Goal: Check status: Check status

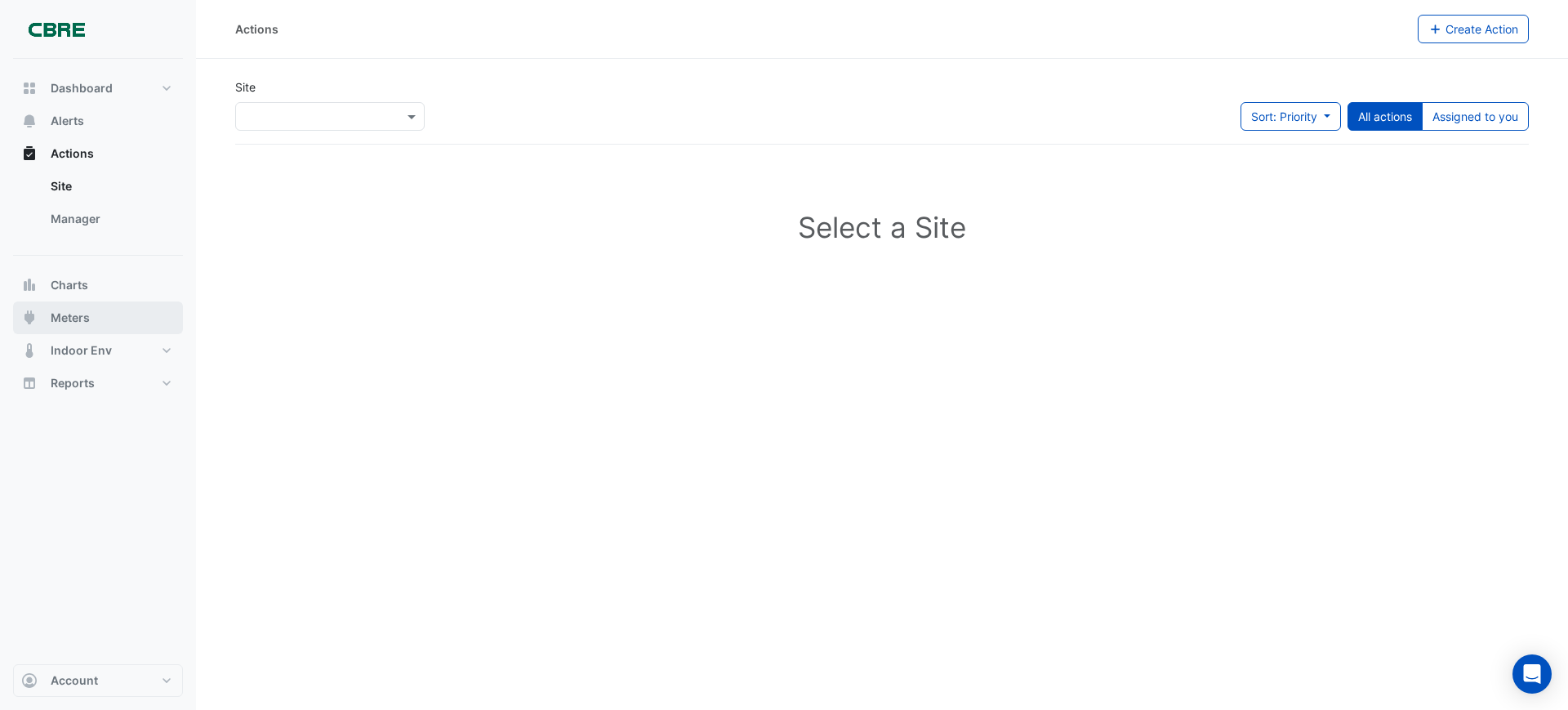
click at [70, 322] on span "Meters" at bounding box center [70, 317] width 39 height 16
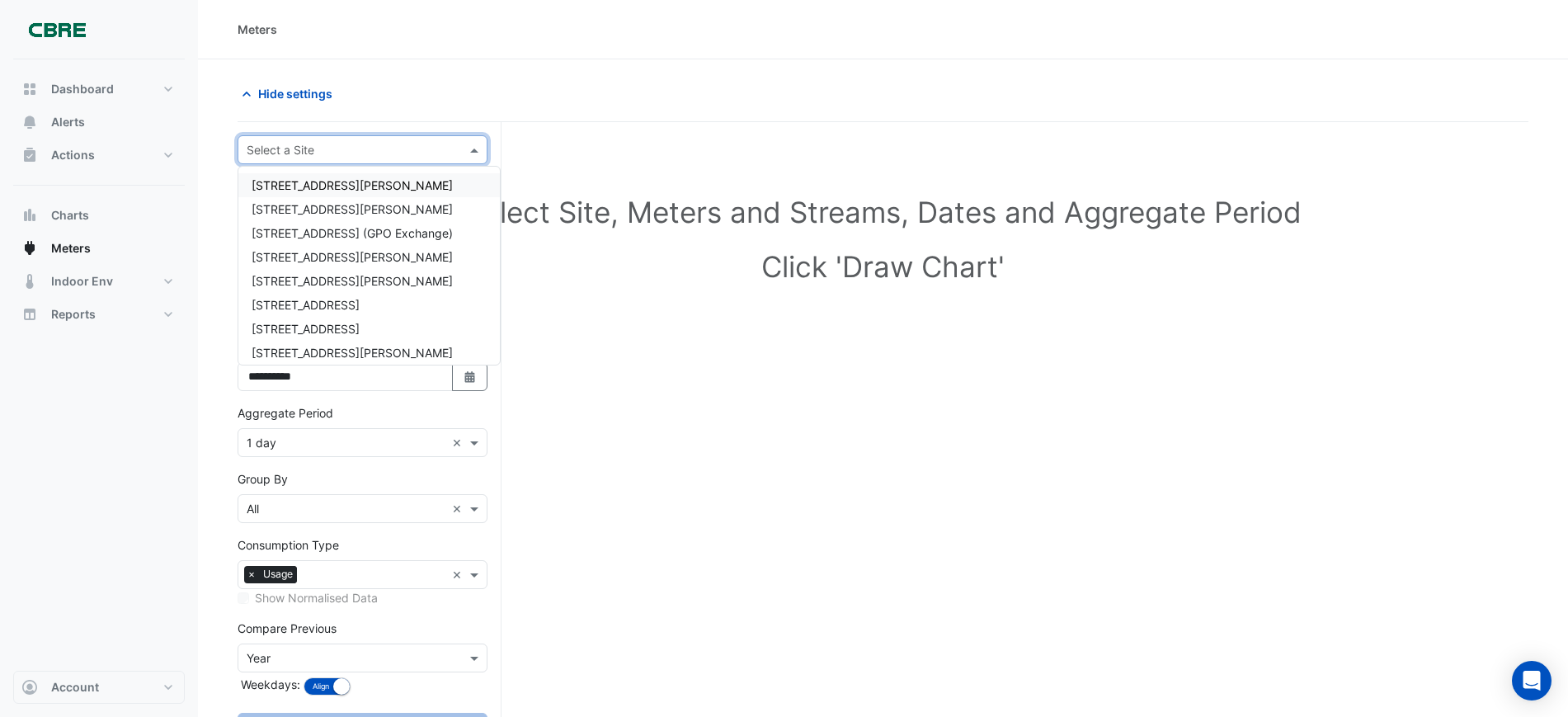
click at [297, 154] on input "text" at bounding box center [346, 151] width 199 height 17
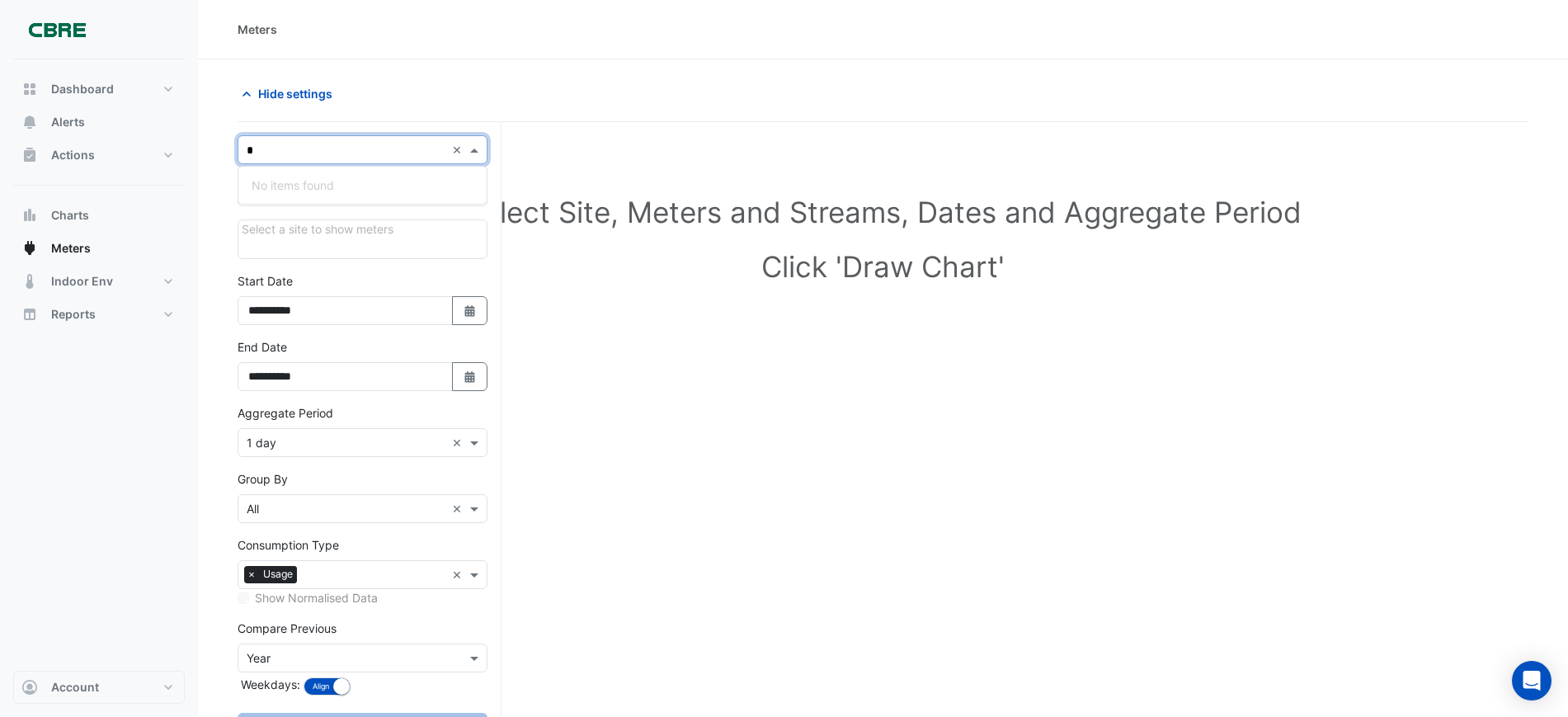
type input "**"
drag, startPoint x: 298, startPoint y: 149, endPoint x: 219, endPoint y: 160, distance: 79.8
click at [219, 160] on section "**********" at bounding box center [883, 423] width 1370 height 728
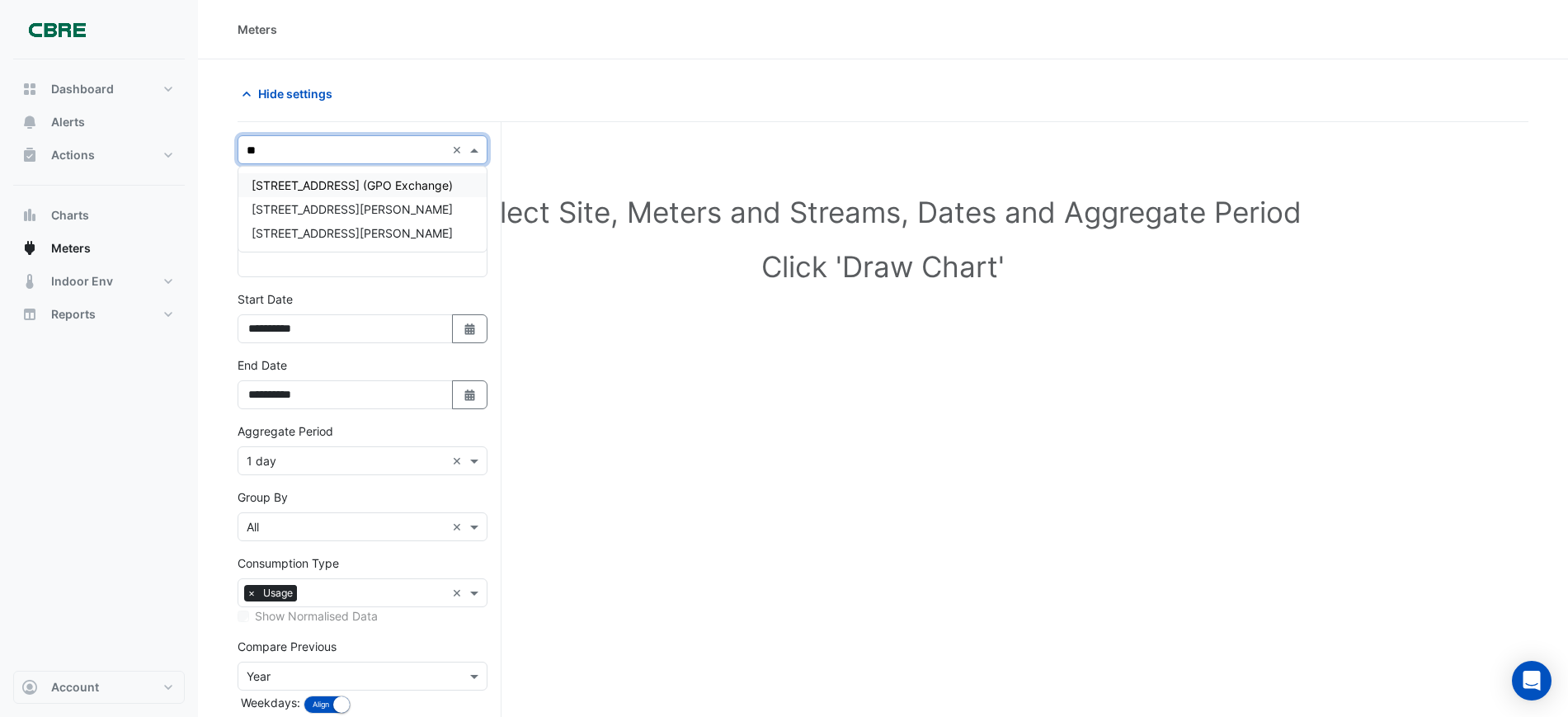
type input "*"
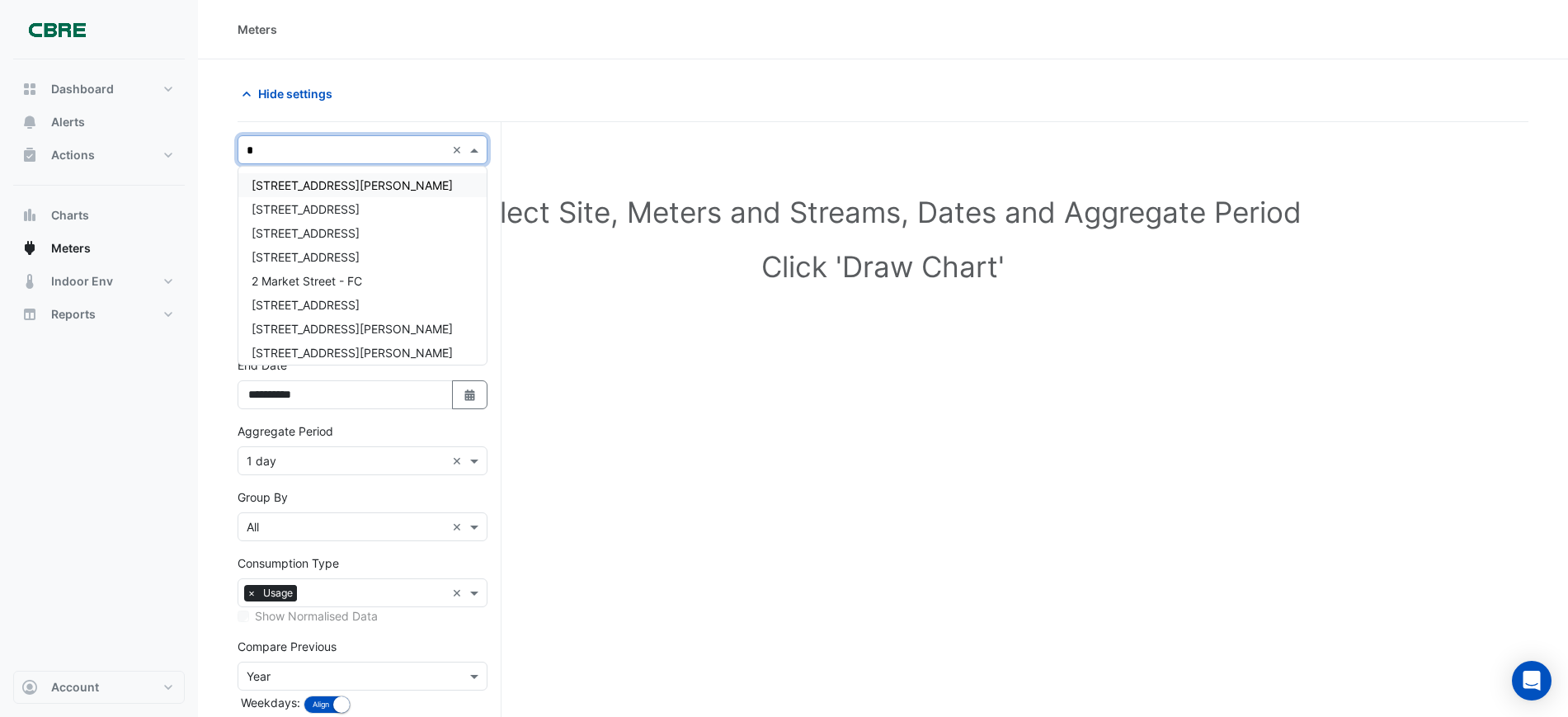
type input "**"
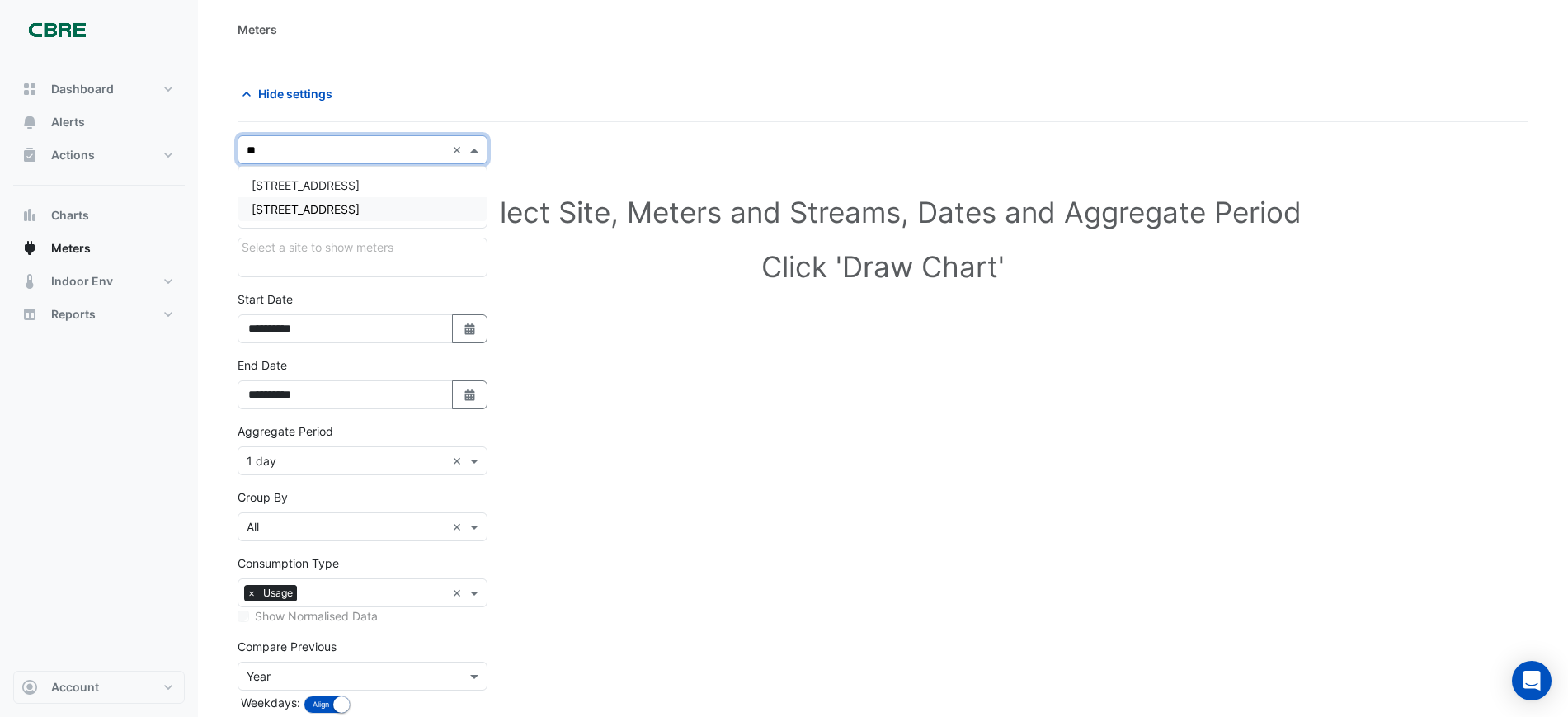
click at [325, 207] on span "[STREET_ADDRESS]" at bounding box center [306, 209] width 108 height 14
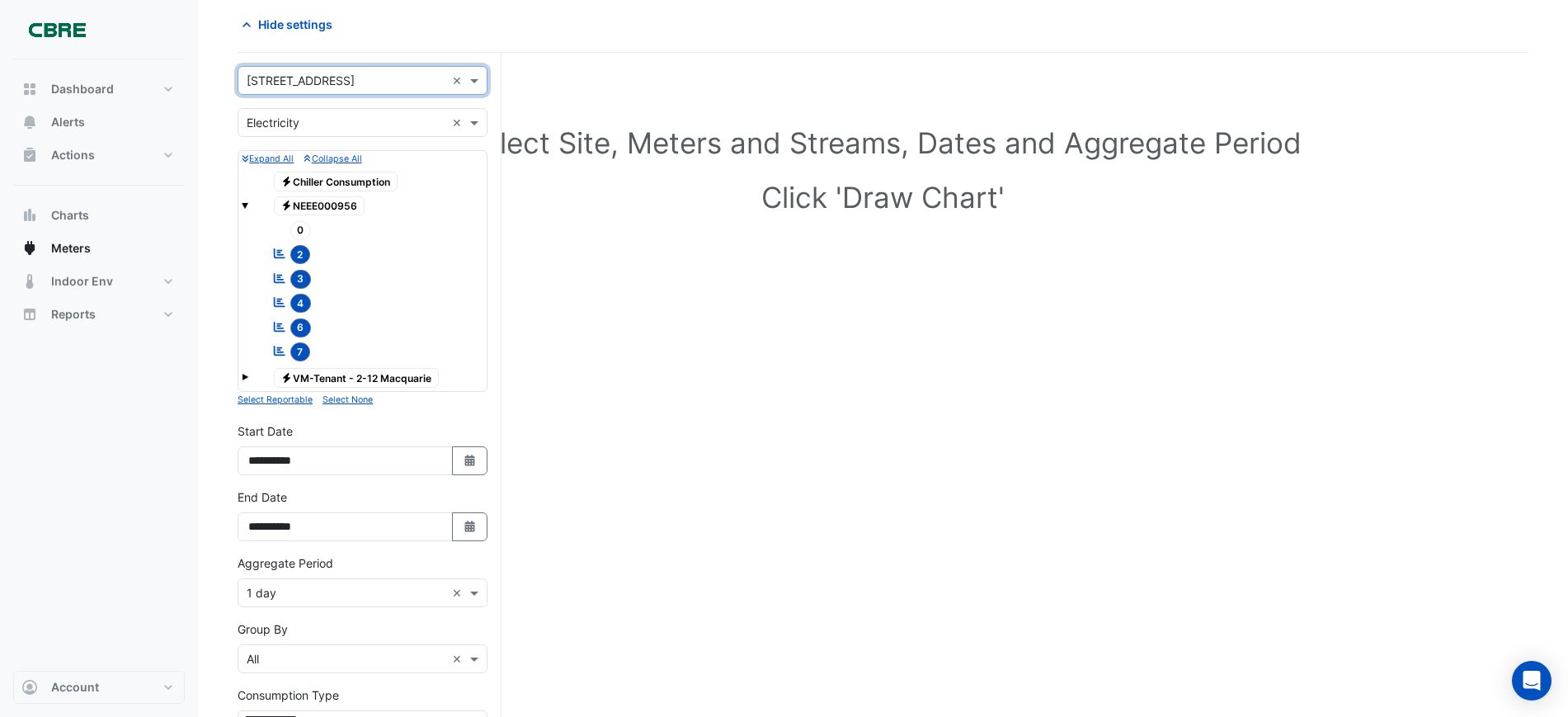
scroll to position [103, 0]
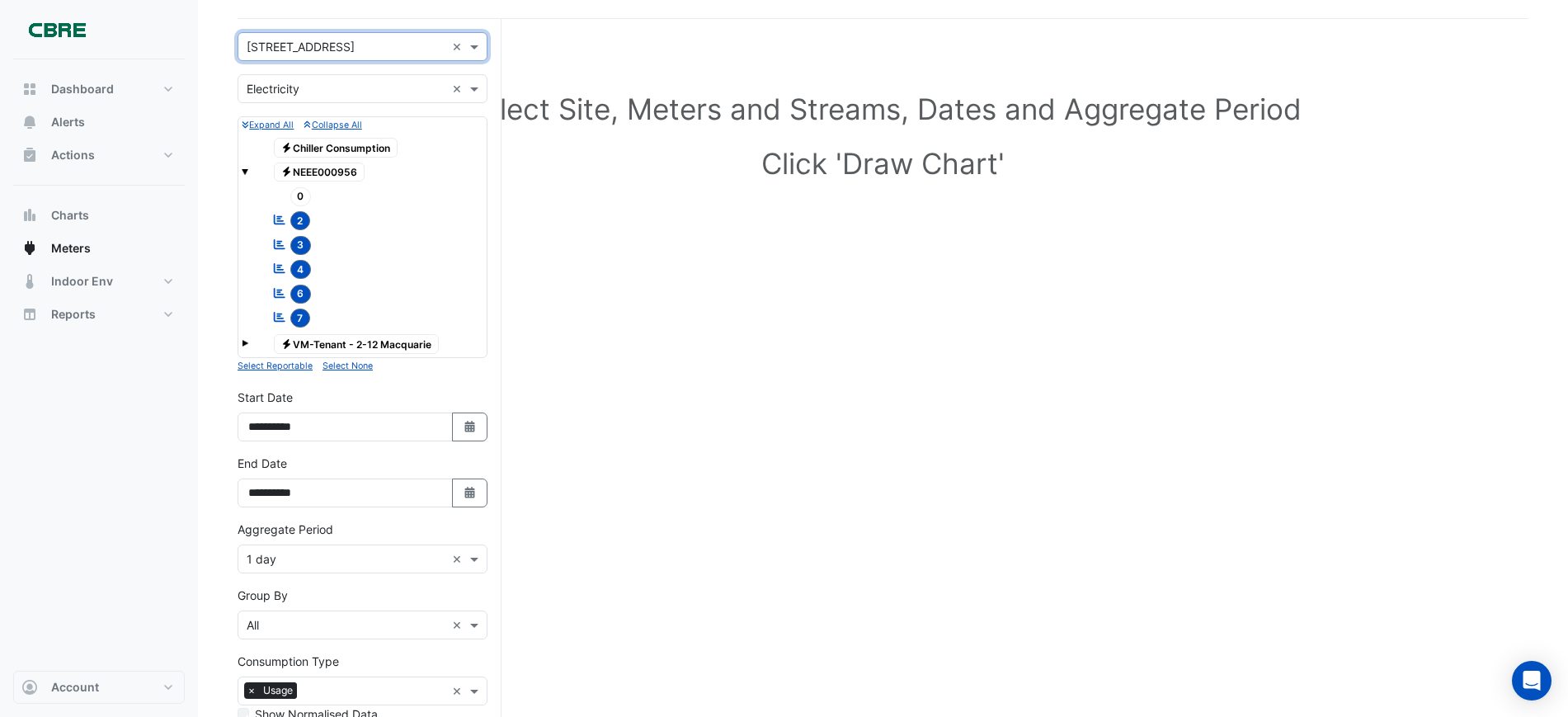
click at [246, 172] on span at bounding box center [245, 172] width 7 height 7
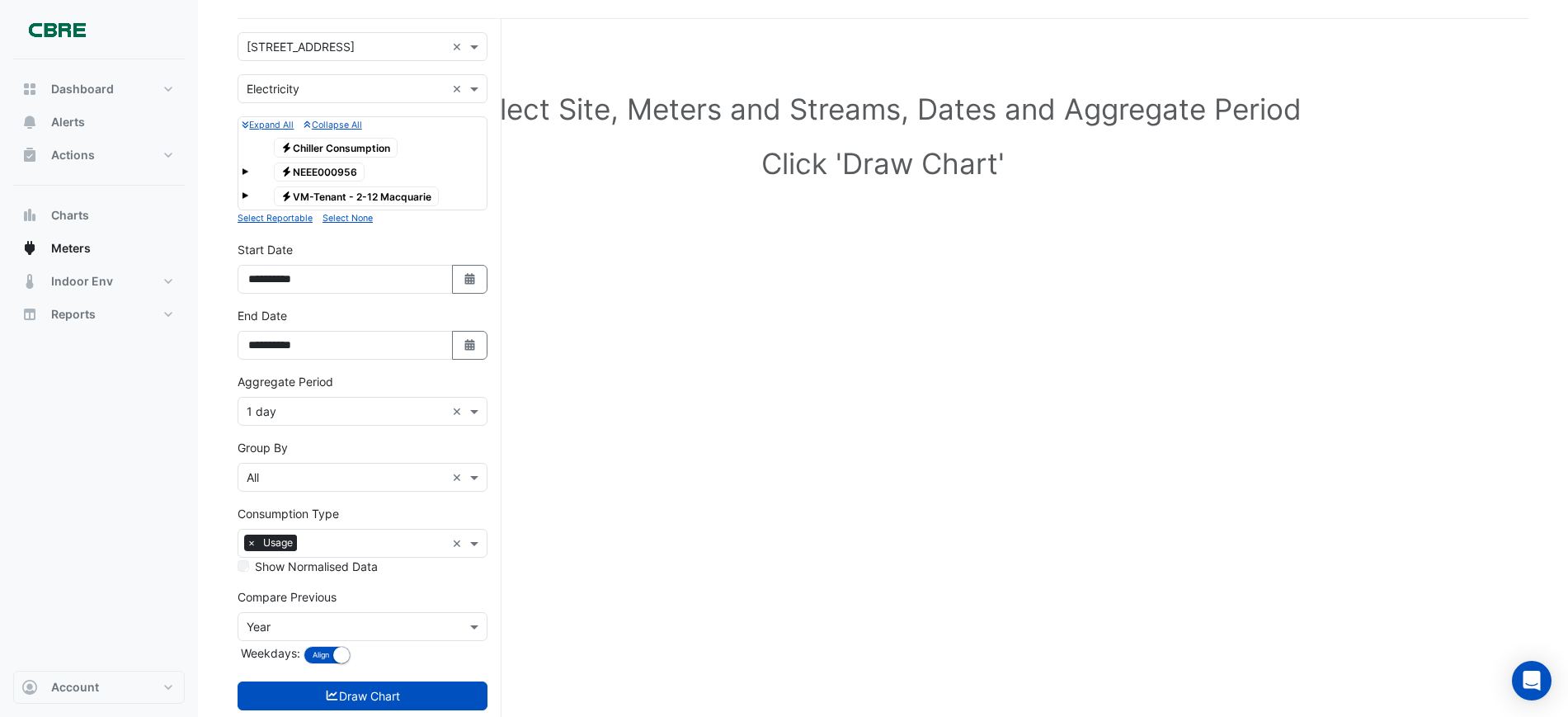
click at [241, 173] on div "Expand All Collapse All Electricity Chiller Consumption Electricity NEEE000956 …" at bounding box center [362, 163] width 250 height 94
click at [271, 122] on small "Expand All" at bounding box center [268, 125] width 52 height 10
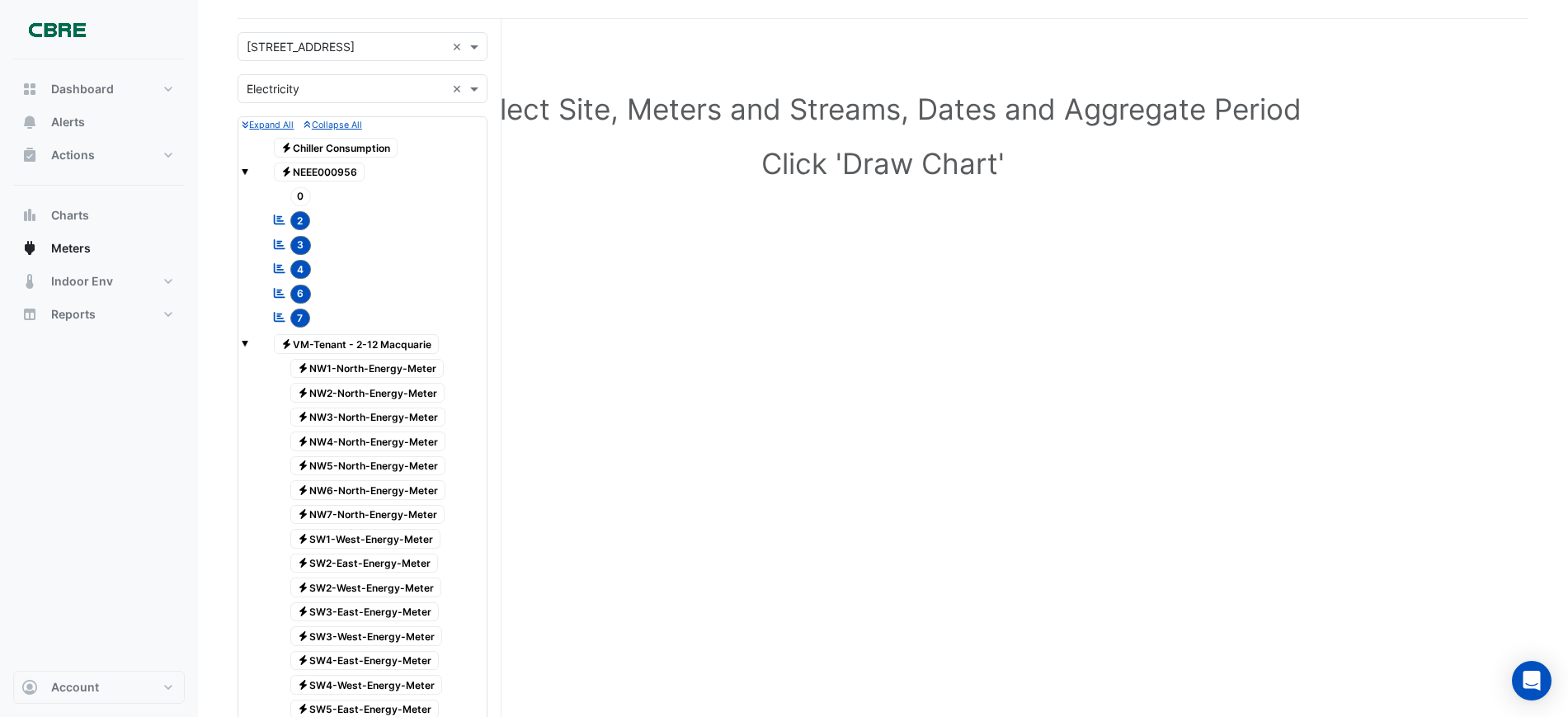
click at [250, 165] on div "Electricity NEEE000956" at bounding box center [362, 172] width 242 height 23
click at [244, 173] on span at bounding box center [245, 172] width 7 height 7
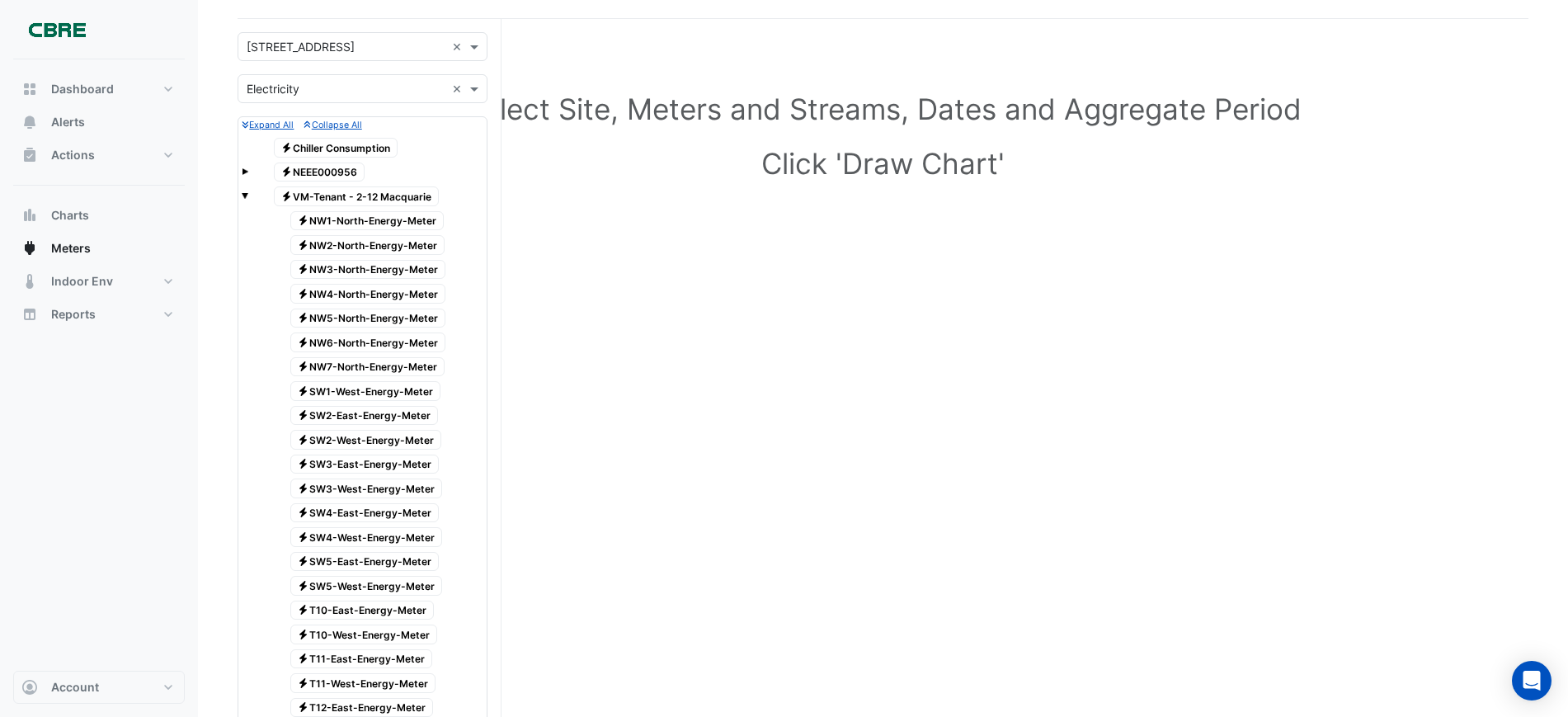
click at [244, 195] on span at bounding box center [245, 195] width 7 height 7
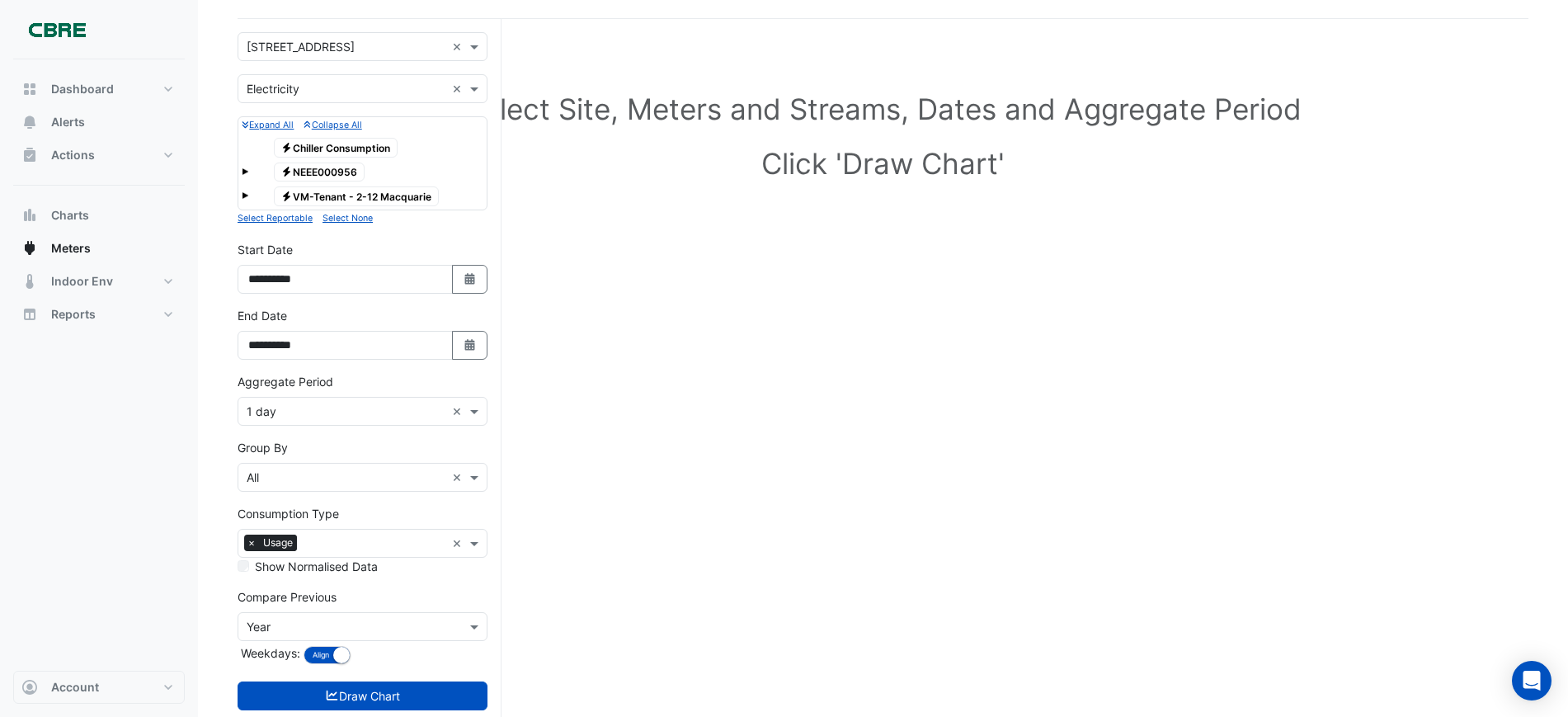
scroll to position [142, 0]
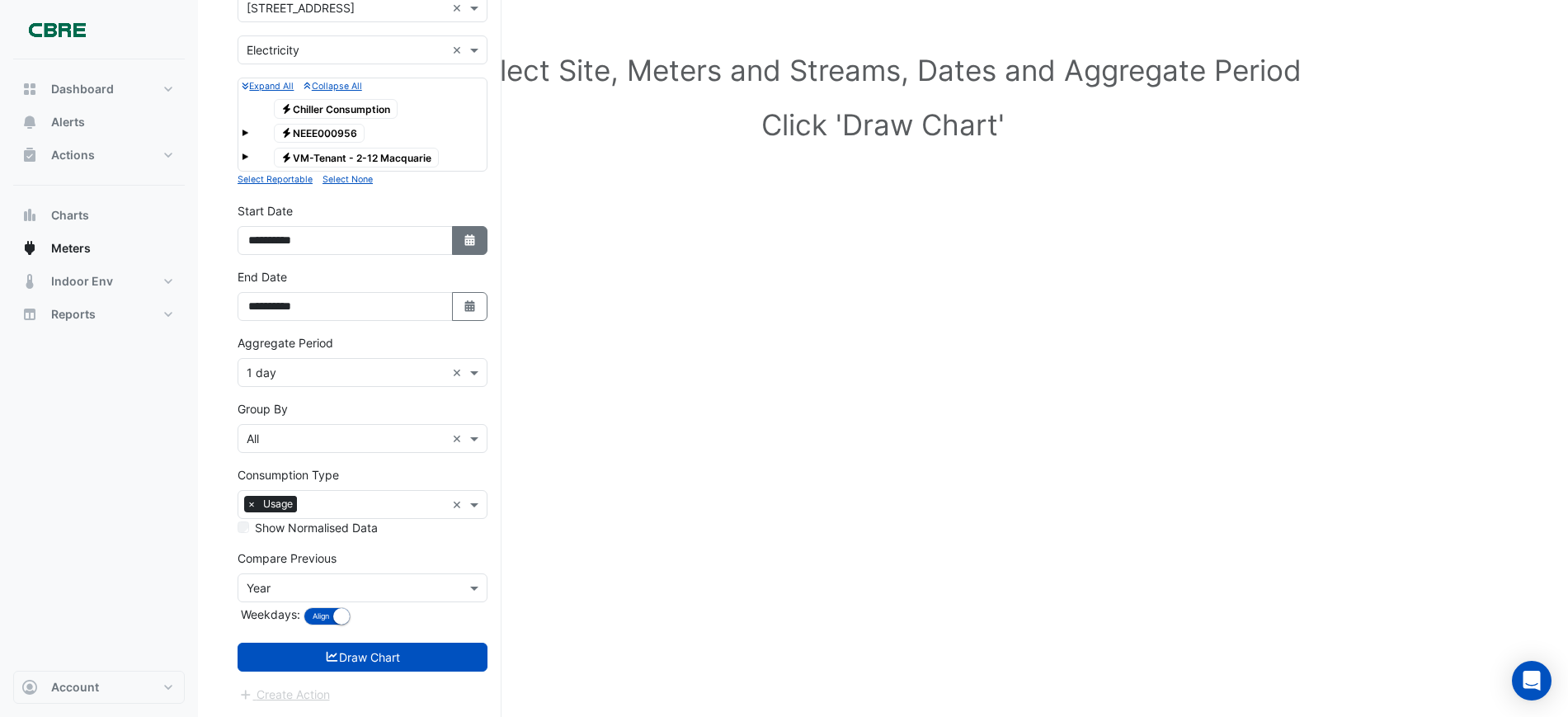
click at [468, 239] on icon "button" at bounding box center [470, 239] width 10 height 11
select select "*"
select select "****"
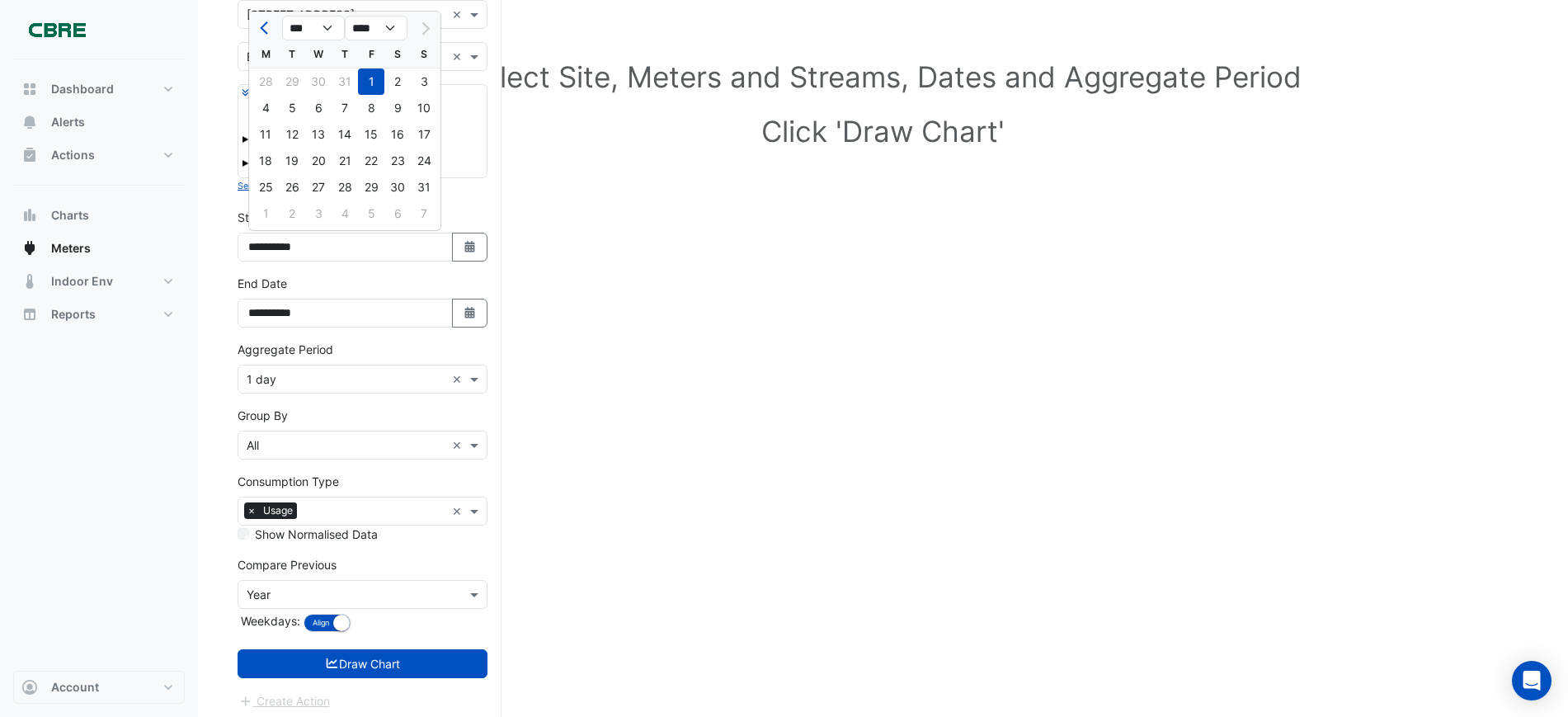
scroll to position [39, 0]
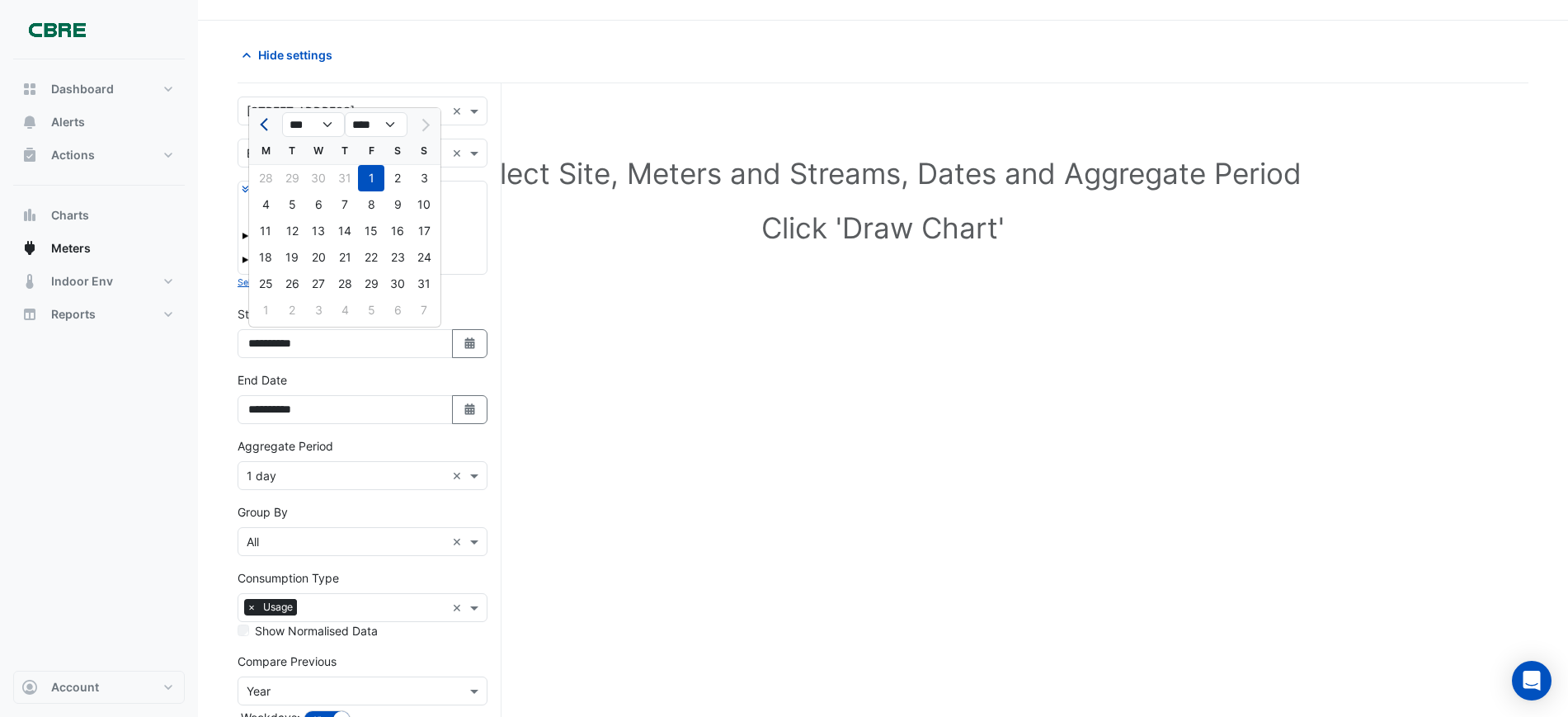
click at [262, 122] on button "Previous month" at bounding box center [265, 124] width 20 height 27
select select "*"
click at [291, 177] on div "1" at bounding box center [292, 178] width 27 height 27
type input "**********"
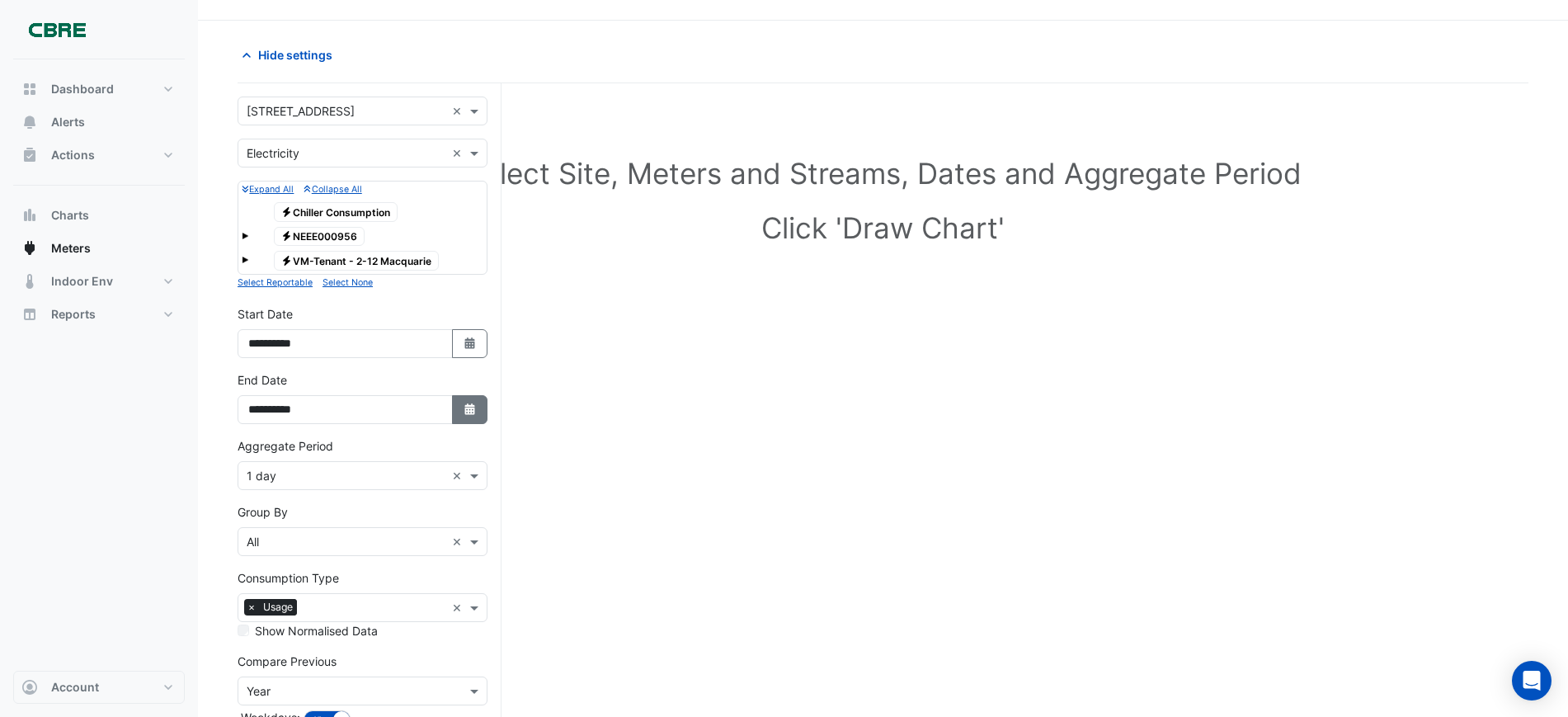
click at [471, 406] on icon "button" at bounding box center [470, 409] width 10 height 11
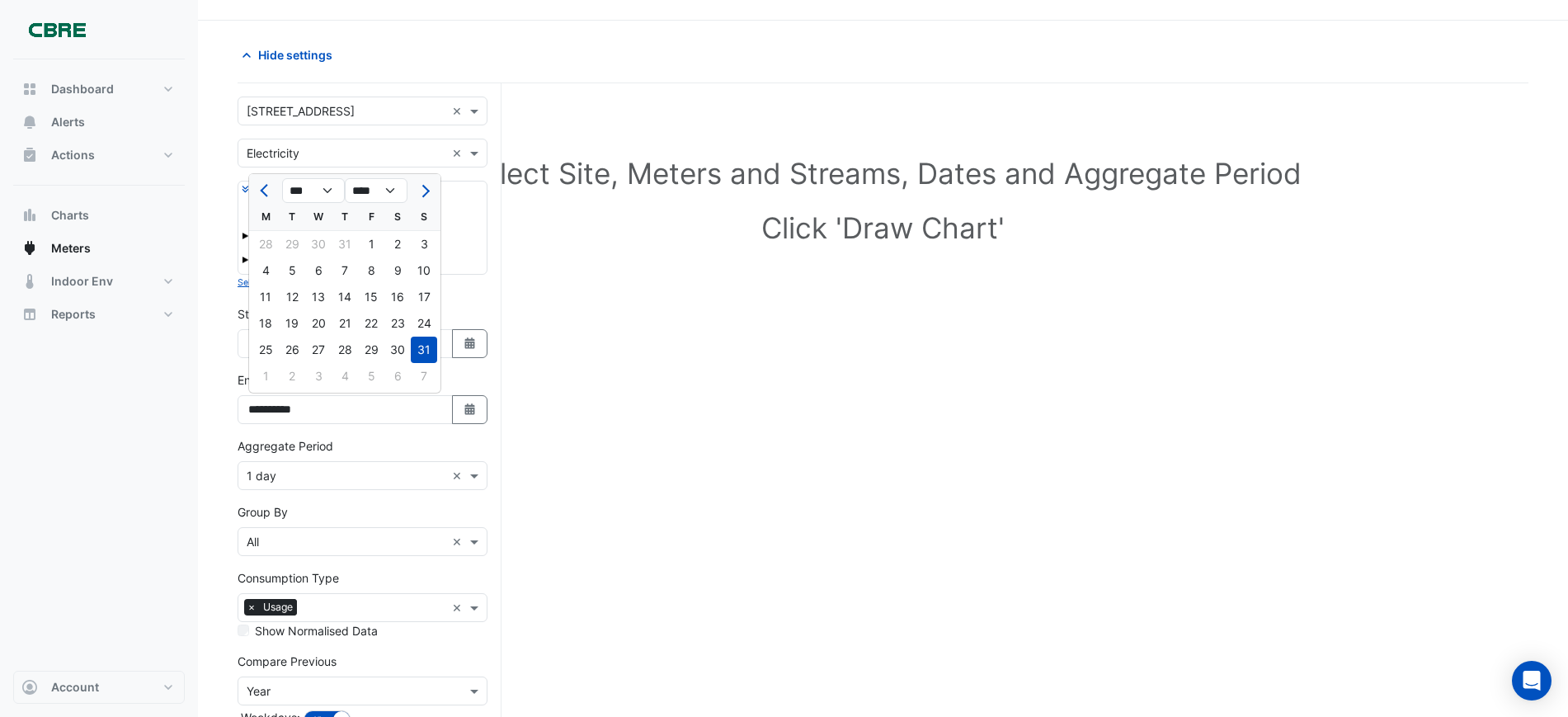
click at [264, 186] on button "Previous month" at bounding box center [265, 190] width 20 height 27
select select "*"
click at [349, 349] on div "31" at bounding box center [344, 349] width 27 height 27
type input "**********"
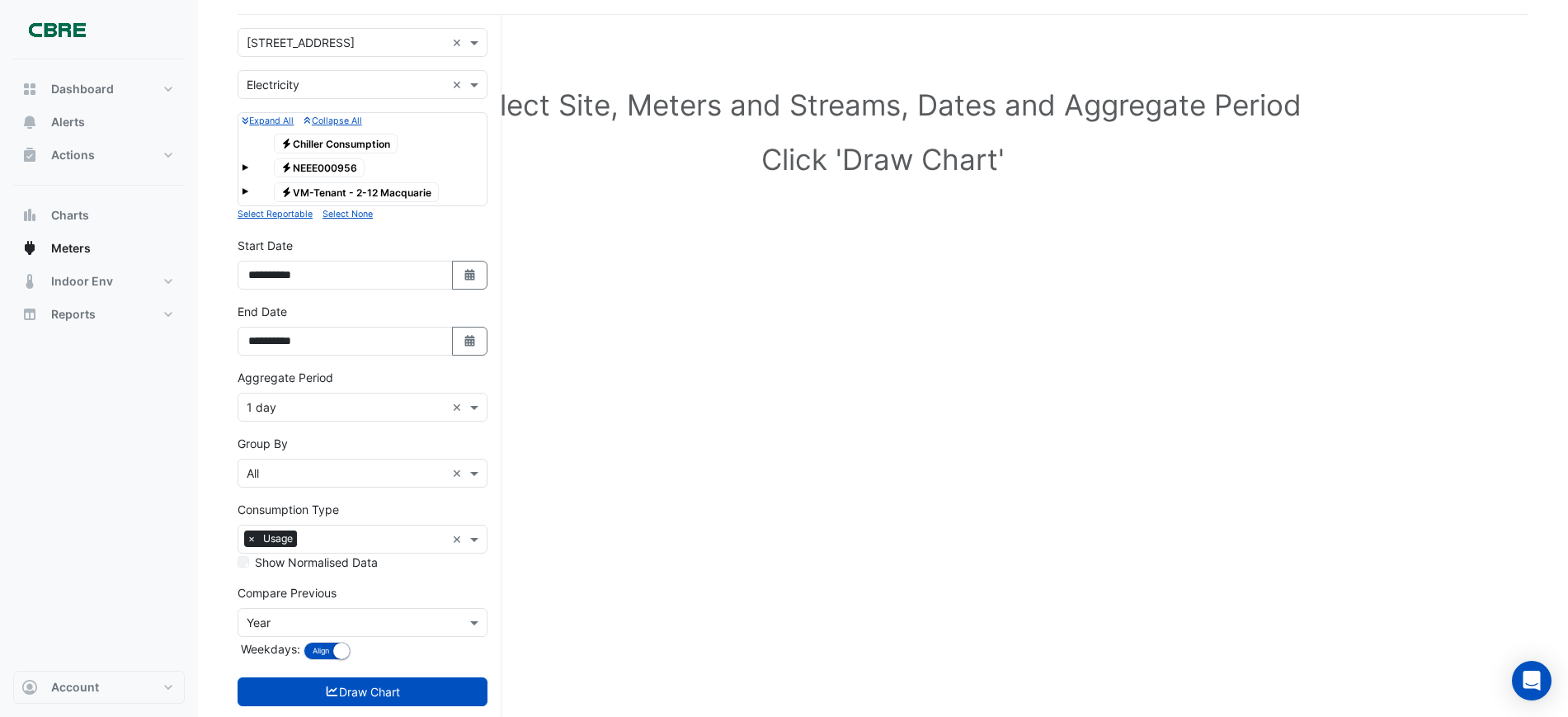
scroll to position [142, 0]
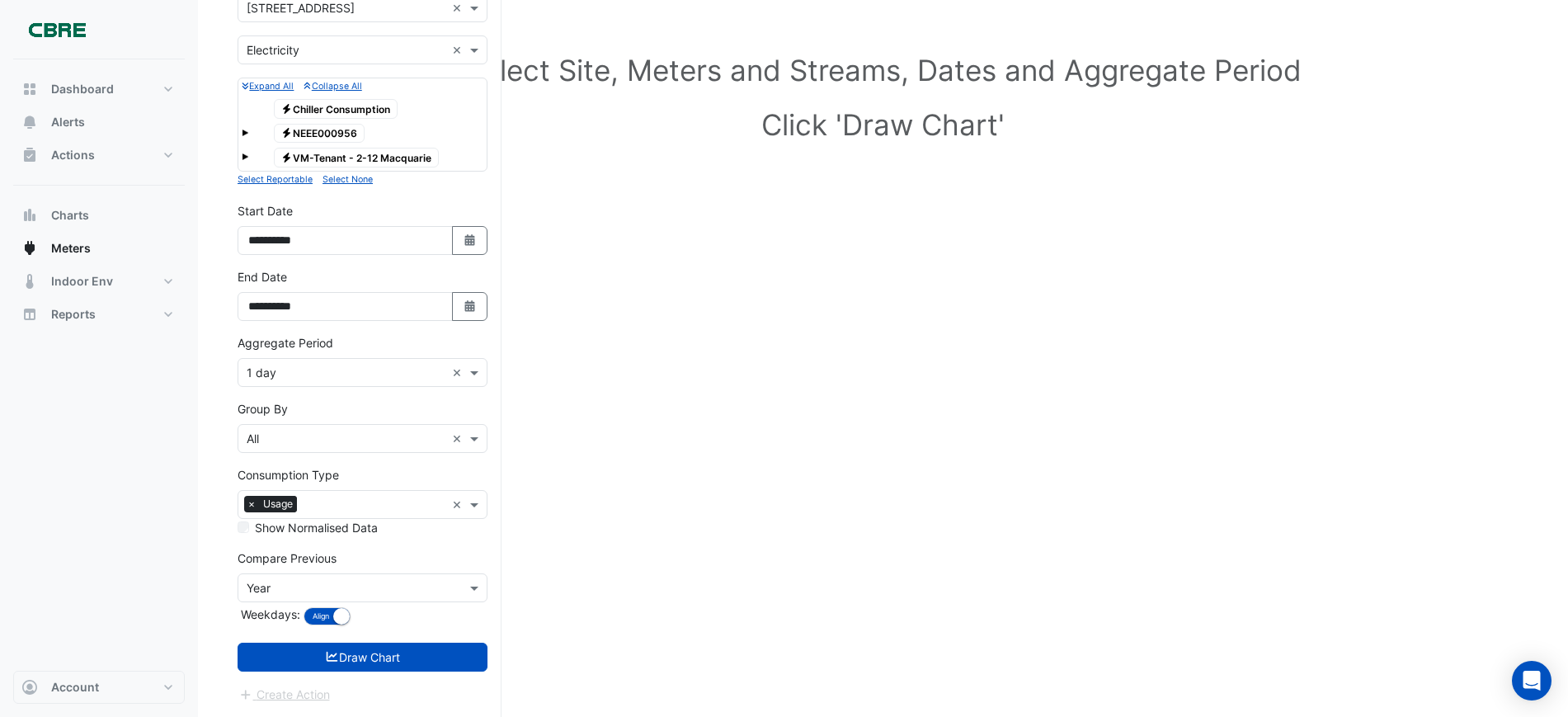
click at [281, 594] on input "text" at bounding box center [346, 589] width 199 height 17
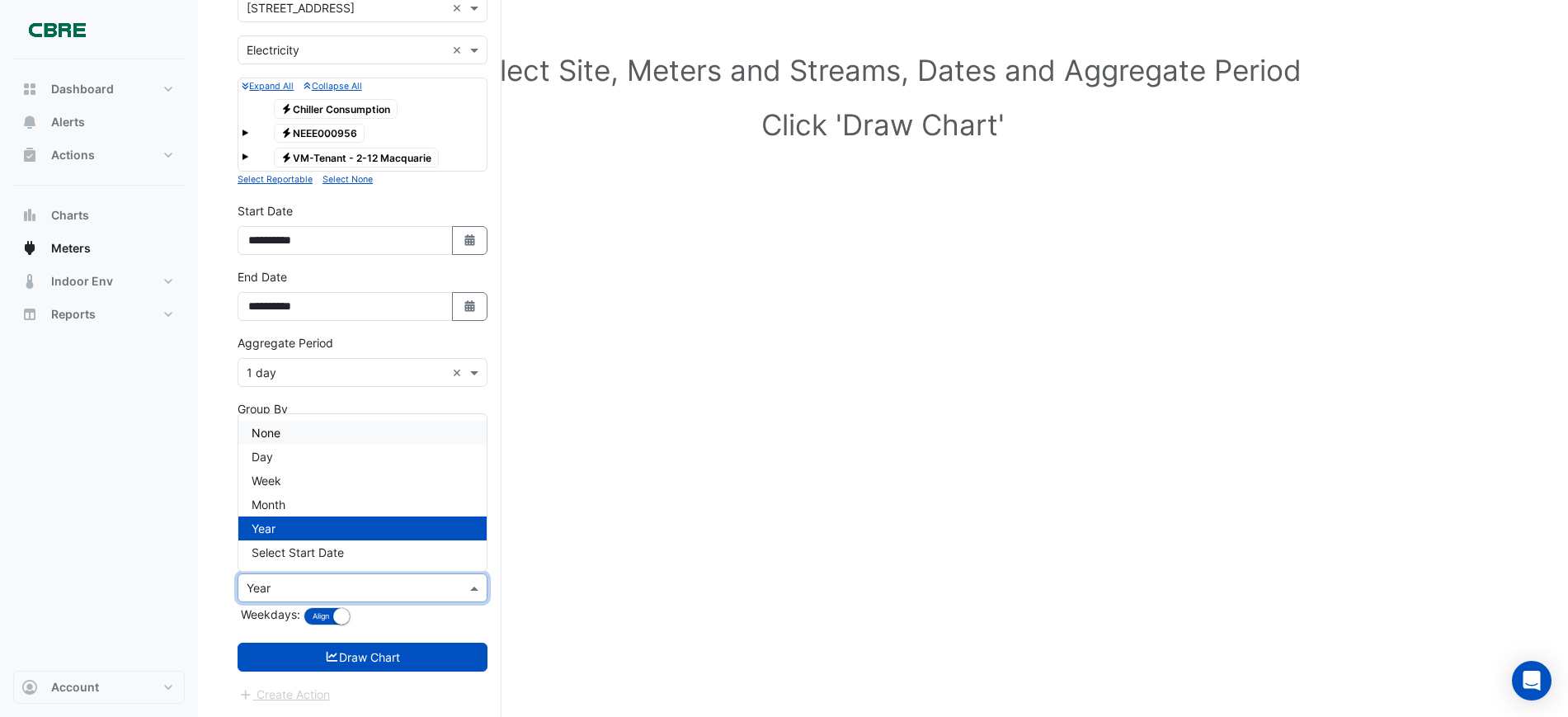
click at [277, 426] on span "None" at bounding box center [266, 433] width 29 height 14
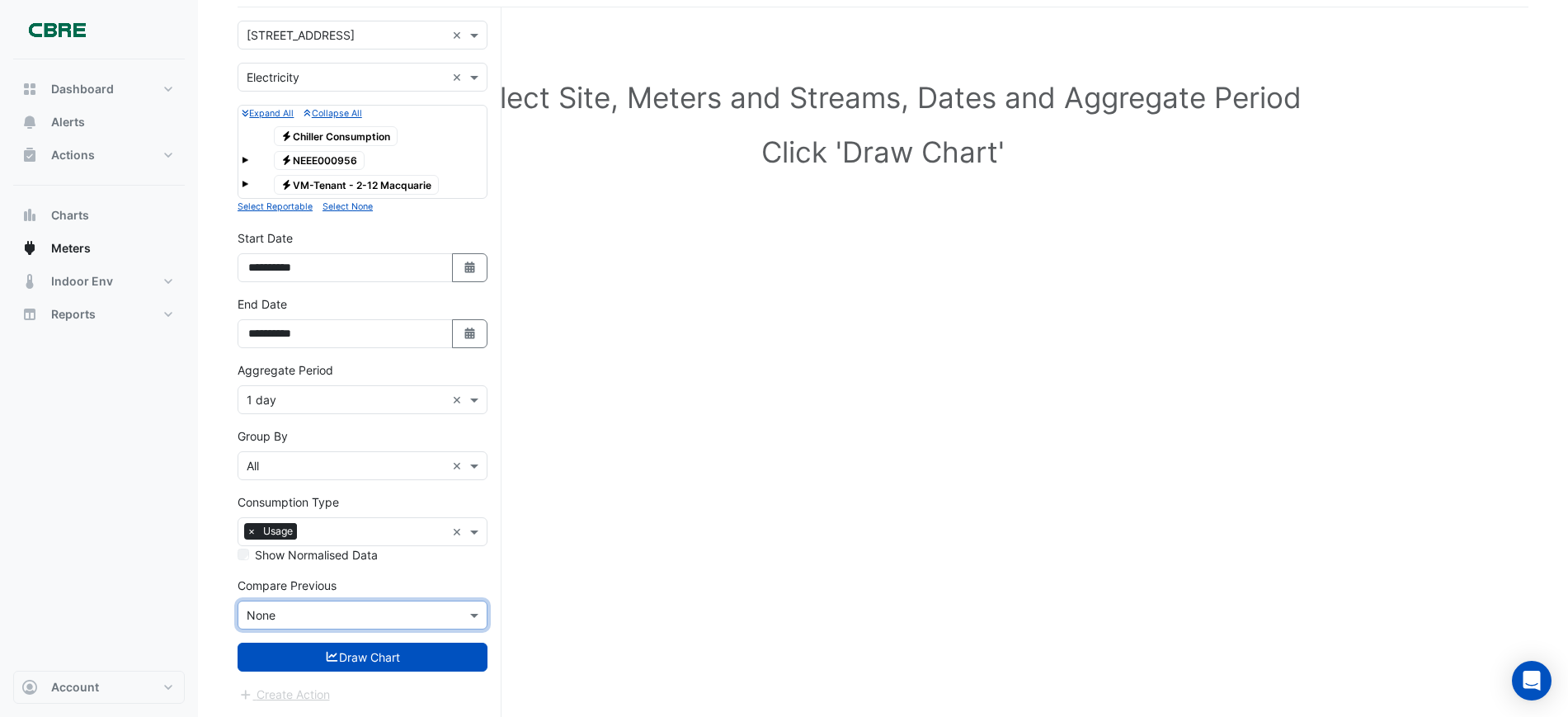
scroll to position [114, 0]
click at [376, 653] on button "Draw Chart" at bounding box center [362, 658] width 250 height 29
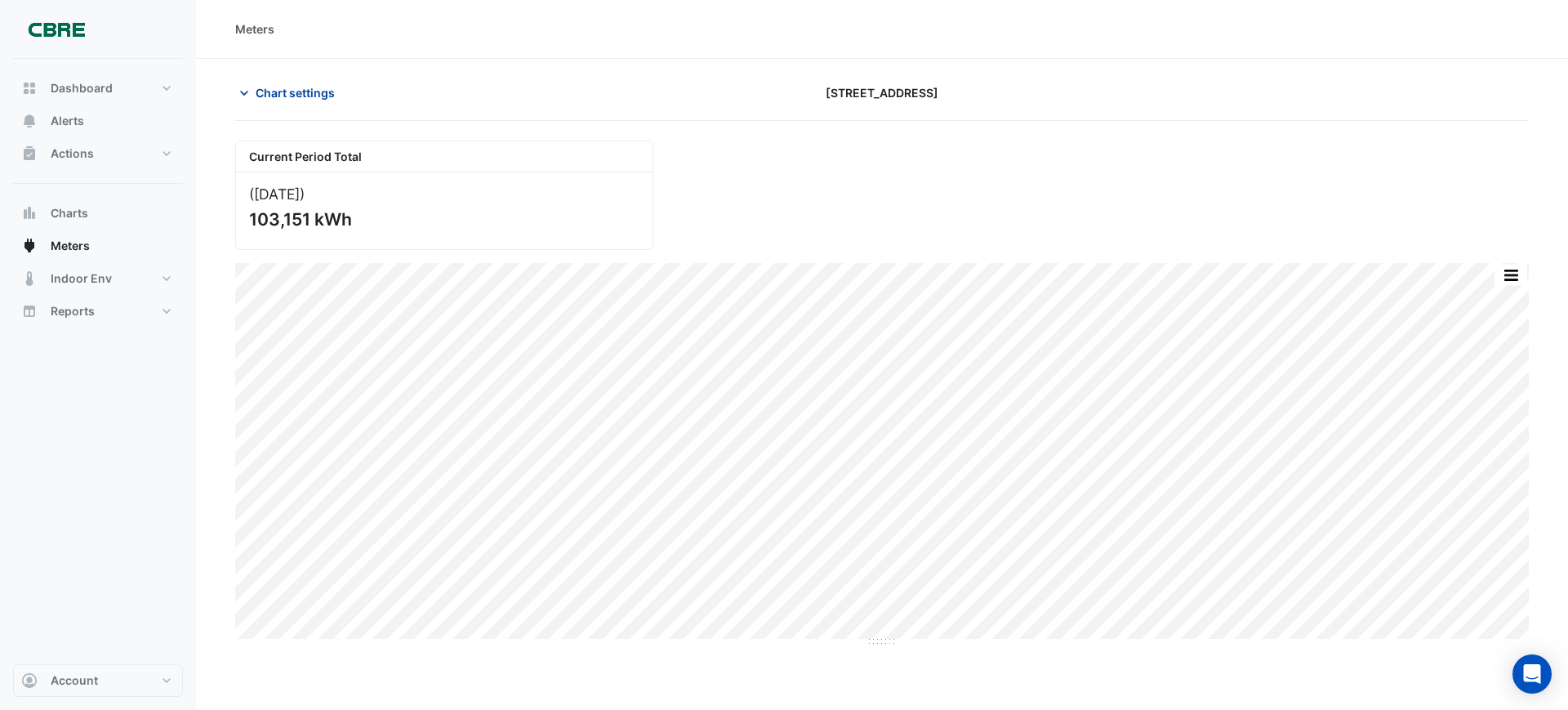
click at [257, 94] on span "Chart settings" at bounding box center [295, 93] width 79 height 17
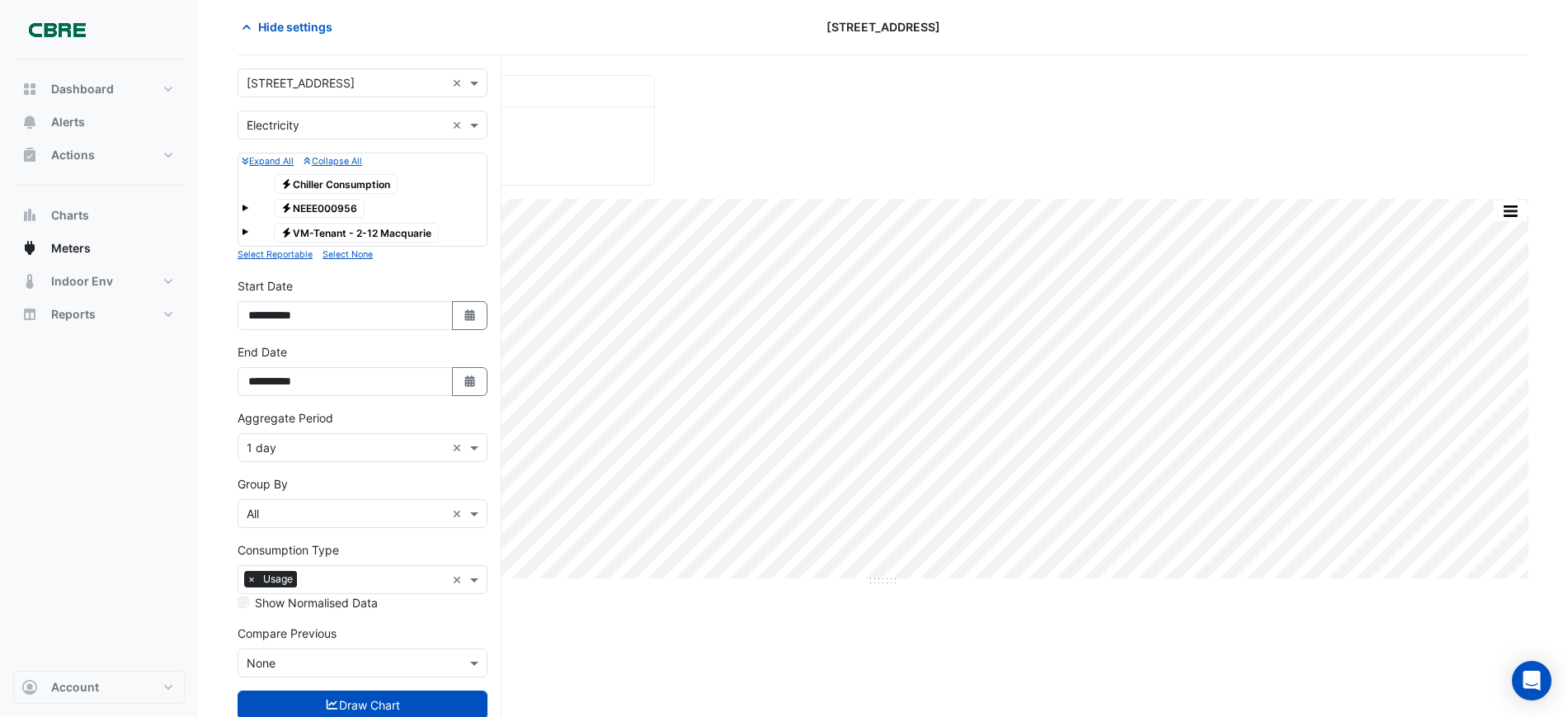
scroll to position [114, 0]
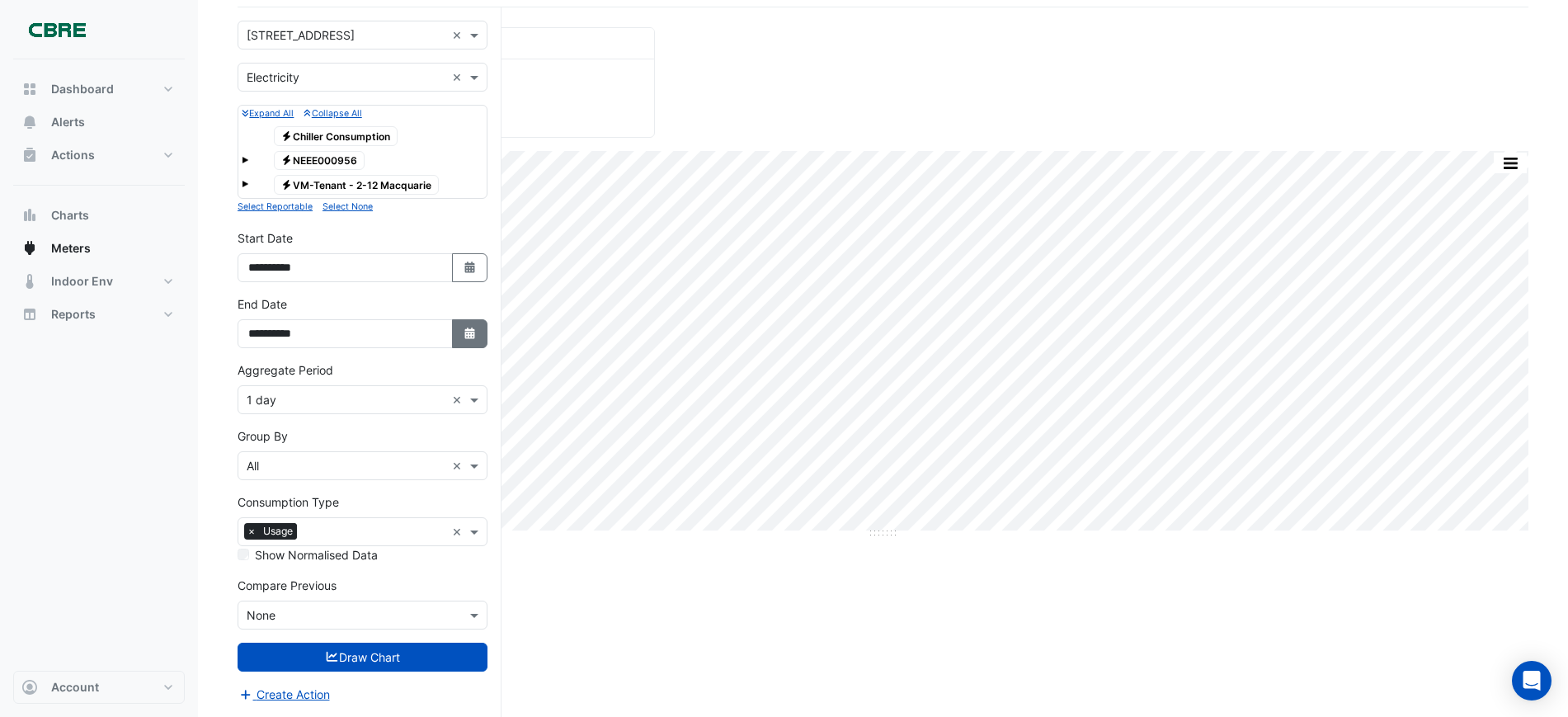
click at [466, 337] on icon "button" at bounding box center [470, 333] width 10 height 11
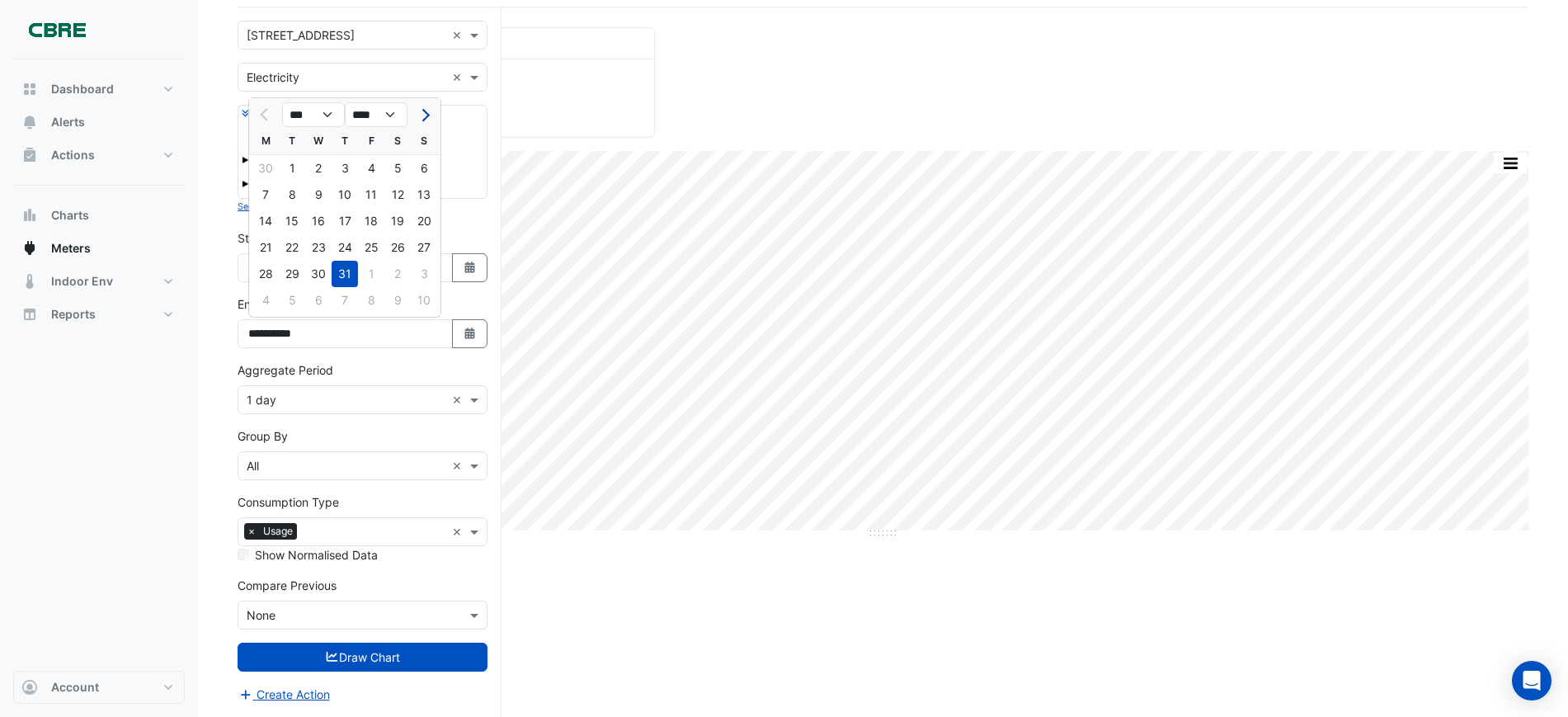
click at [427, 109] on button "Next month" at bounding box center [423, 114] width 20 height 27
select select "*"
click at [424, 272] on div "31" at bounding box center [423, 274] width 27 height 27
type input "**********"
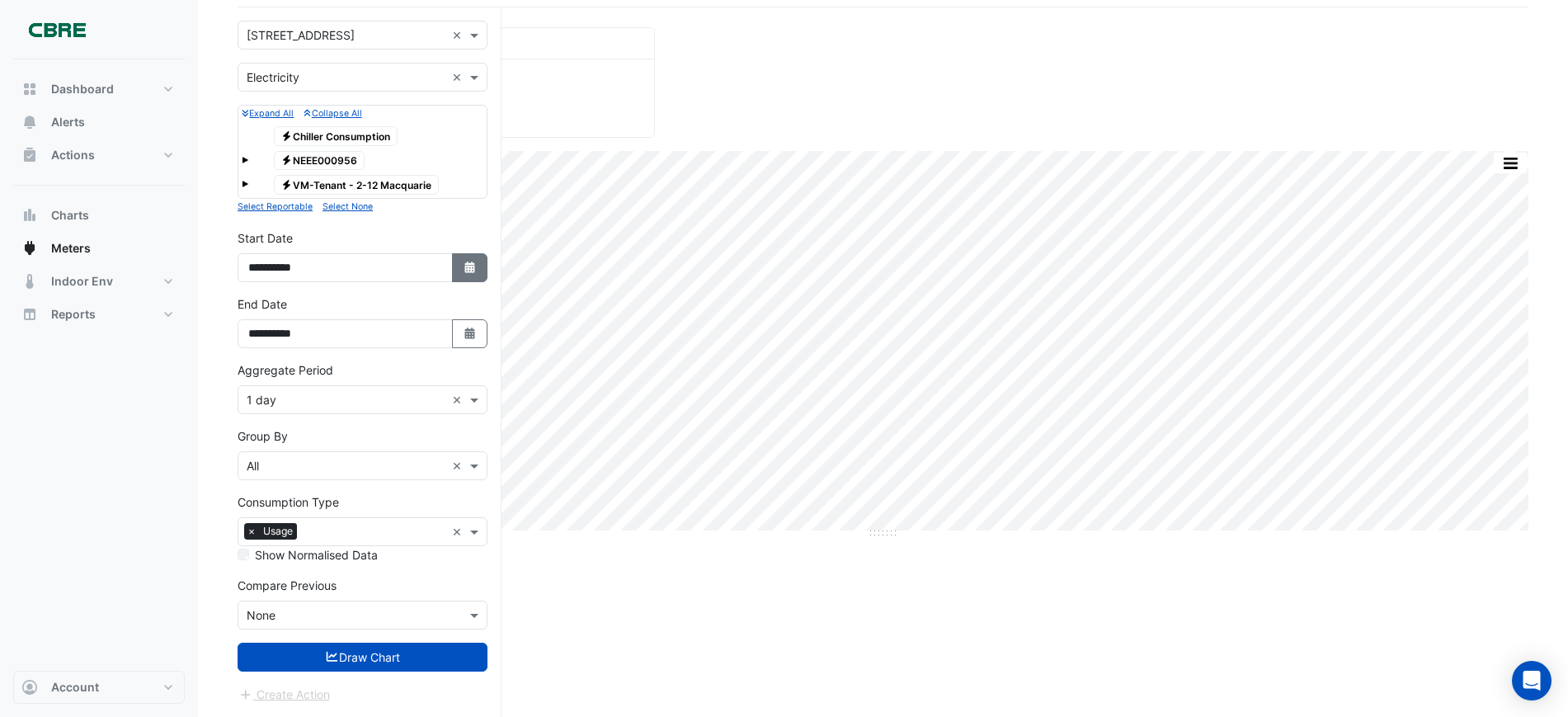
click at [468, 263] on icon "Select Date" at bounding box center [470, 267] width 15 height 11
select select "*"
select select "****"
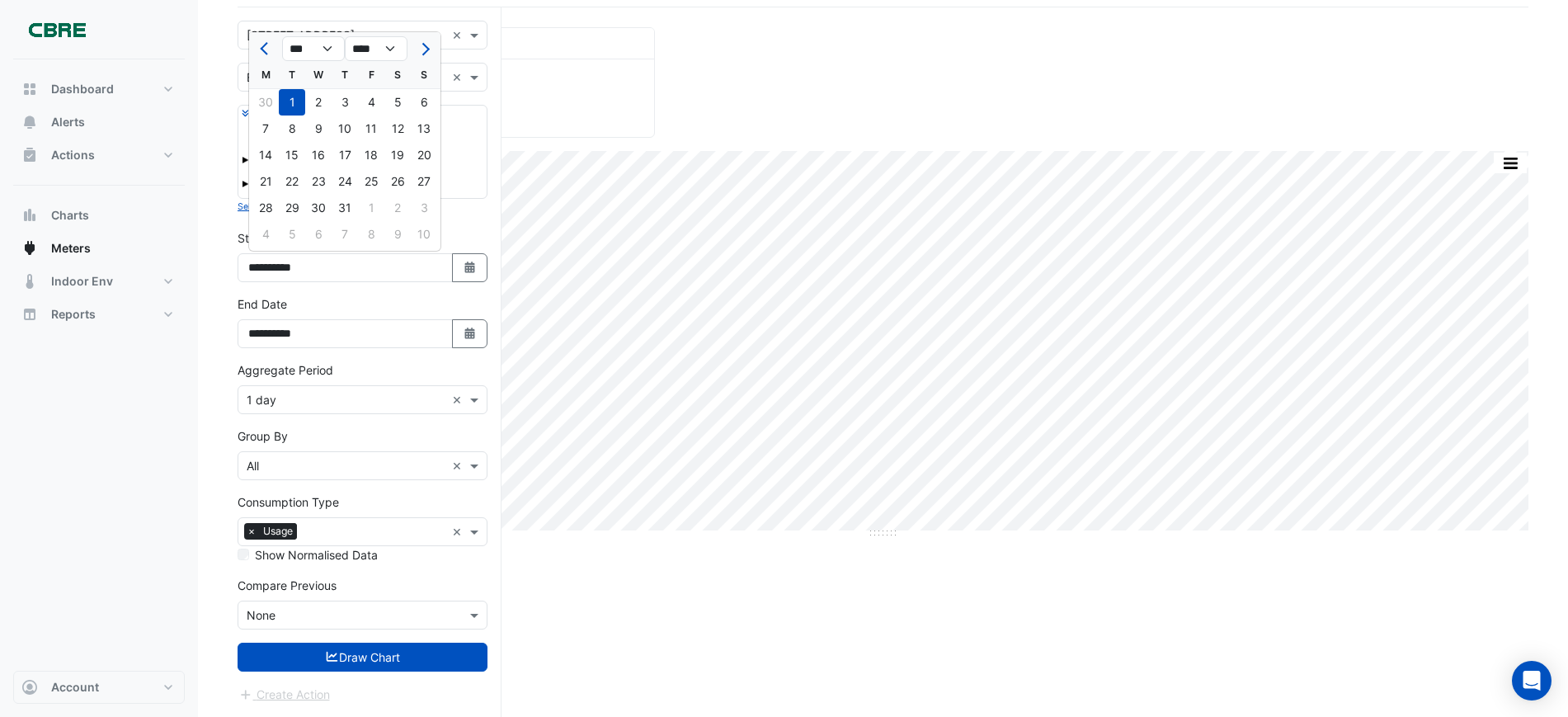
click at [421, 52] on span "Next month" at bounding box center [423, 49] width 12 height 12
select select "*"
click at [374, 105] on div "1" at bounding box center [371, 102] width 27 height 27
type input "**********"
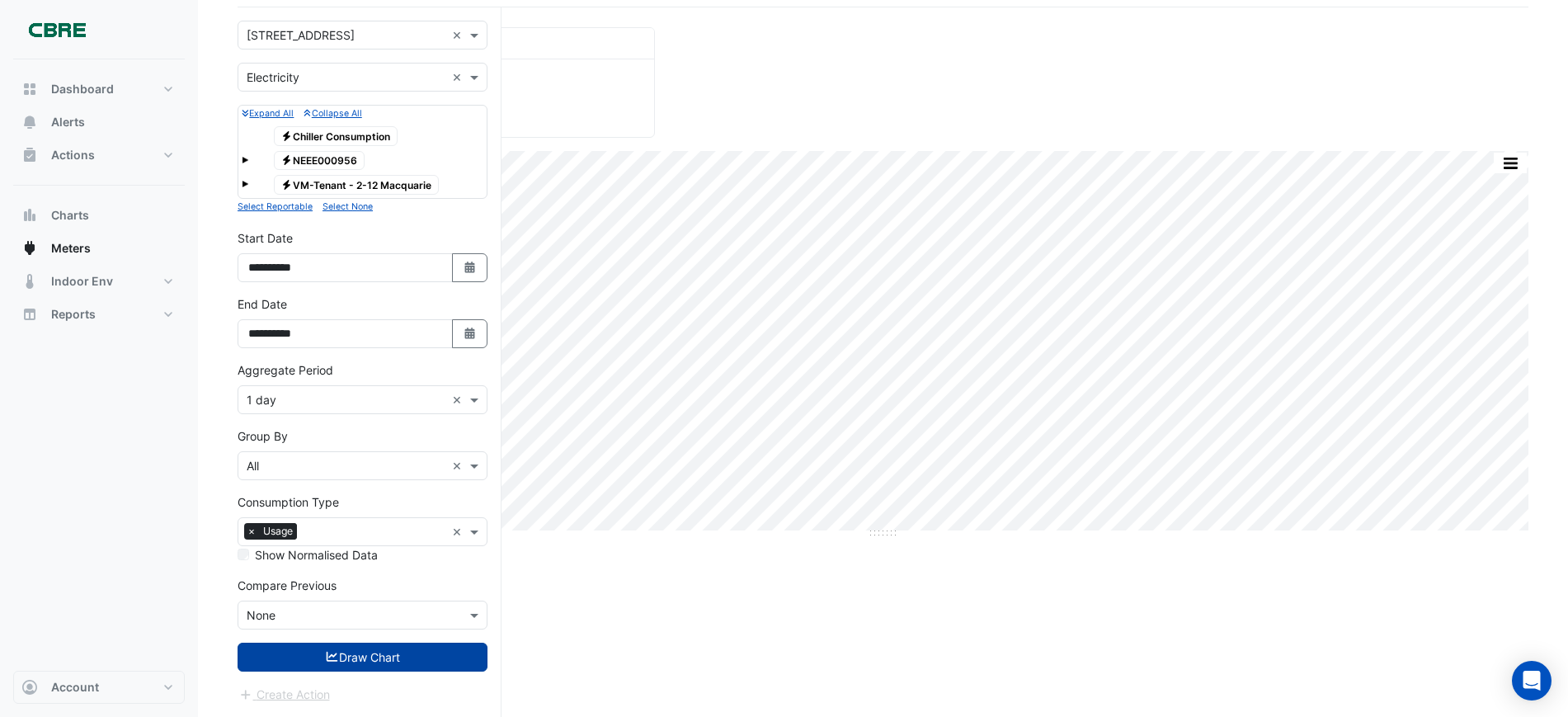
click at [339, 643] on button "Draw Chart" at bounding box center [362, 658] width 250 height 29
